Goal: Transaction & Acquisition: Purchase product/service

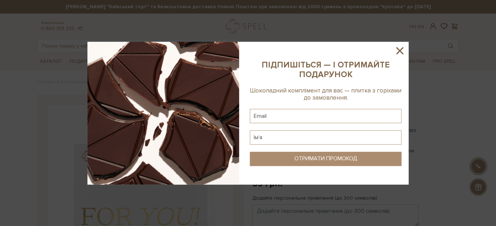
click at [399, 47] on icon at bounding box center [400, 51] width 12 height 12
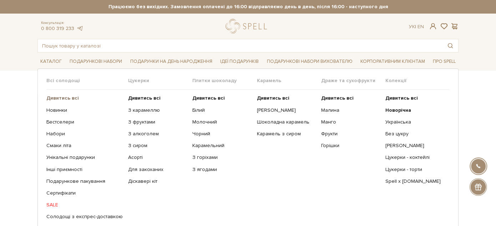
click at [66, 97] on b "Дивитись всі" at bounding box center [62, 98] width 32 height 6
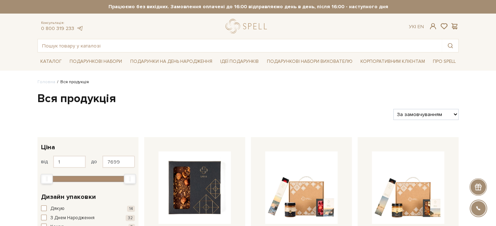
drag, startPoint x: 493, startPoint y: 86, endPoint x: 473, endPoint y: 96, distance: 22.7
click at [453, 112] on select "За замовчуванням За Ціною (зростання) За Ціною (зменшення) Новинки За популярні…" at bounding box center [425, 114] width 65 height 11
select select "https://spellchocolate.com/our-productions/?sort=p.price&order=ASC"
click at [393, 109] on select "За замовчуванням За Ціною (зростання) За Ціною (зменшення) Новинки За популярні…" at bounding box center [425, 114] width 65 height 11
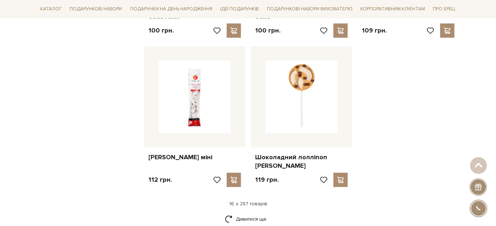
scroll to position [872, 0]
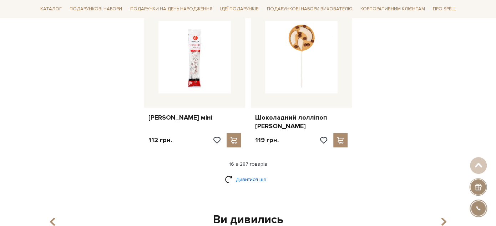
click at [238, 173] on link "Дивитися ще" at bounding box center [248, 179] width 46 height 12
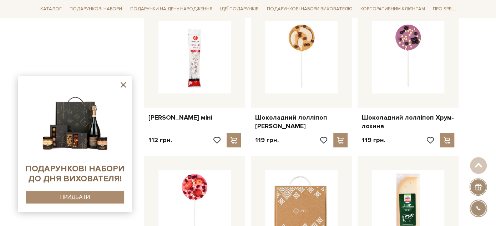
click at [125, 83] on icon at bounding box center [123, 84] width 5 height 5
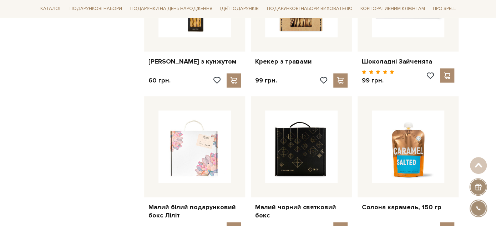
scroll to position [555, 0]
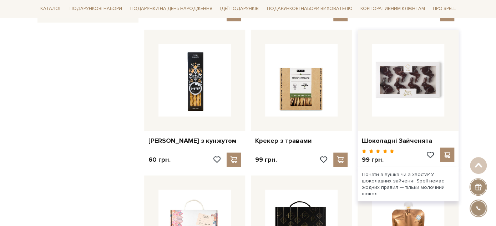
click at [403, 84] on img at bounding box center [408, 80] width 72 height 72
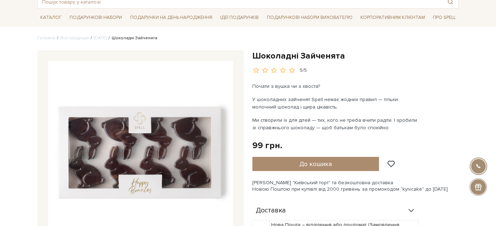
scroll to position [84, 0]
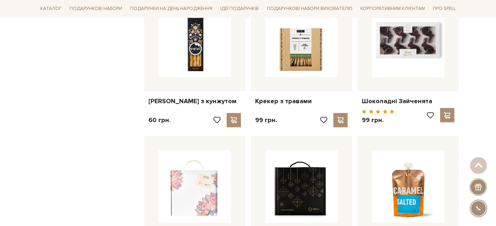
scroll to position [555, 0]
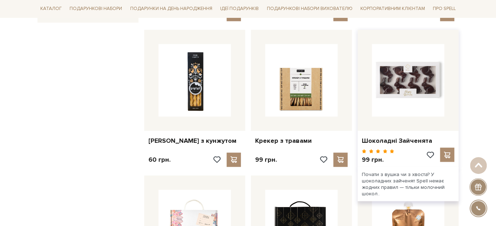
click at [416, 66] on img at bounding box center [408, 80] width 72 height 72
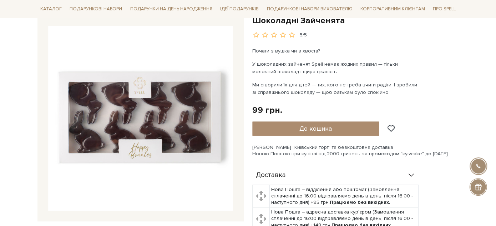
scroll to position [63, 0]
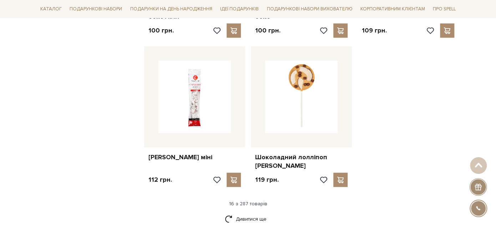
scroll to position [951, 0]
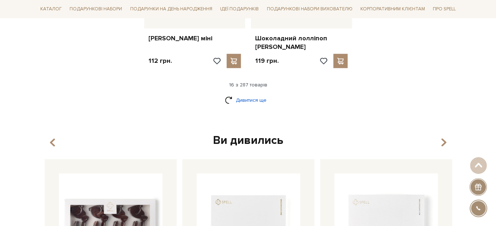
click at [261, 94] on link "Дивитися ще" at bounding box center [248, 100] width 46 height 12
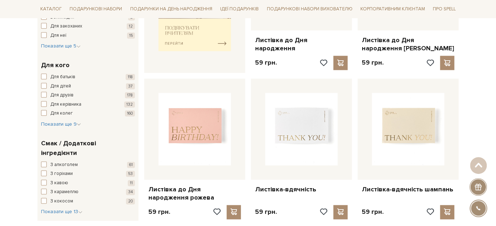
scroll to position [595, 0]
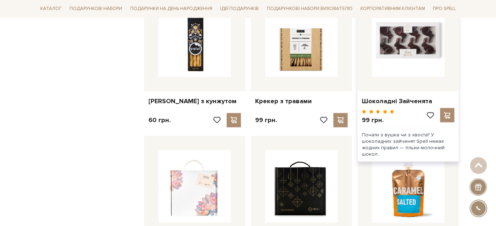
click at [409, 27] on img at bounding box center [408, 40] width 72 height 72
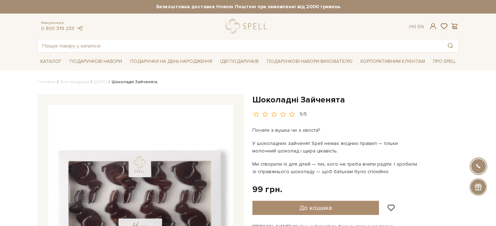
click at [278, 98] on h1 "Шоколадні Зайченята" at bounding box center [355, 99] width 206 height 11
drag, startPoint x: 278, startPoint y: 98, endPoint x: 342, endPoint y: 99, distance: 63.5
click at [342, 99] on h1 "Шоколадні Зайченята" at bounding box center [355, 99] width 206 height 11
copy div "Шоколадні Зайченята"
